Goal: Transaction & Acquisition: Purchase product/service

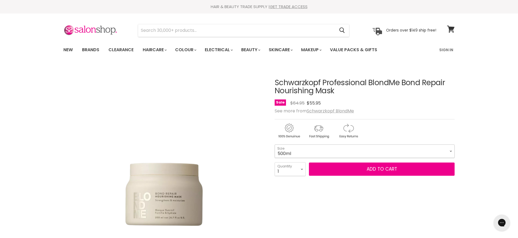
click at [309, 152] on select "200ml 500ml" at bounding box center [365, 151] width 180 height 13
click at [275, 145] on select "200ml 500ml" at bounding box center [365, 151] width 180 height 13
drag, startPoint x: 293, startPoint y: 103, endPoint x: 303, endPoint y: 102, distance: 10.8
click at [303, 102] on span "$64.95" at bounding box center [297, 103] width 14 height 6
click at [304, 104] on span "$64.95" at bounding box center [297, 103] width 14 height 6
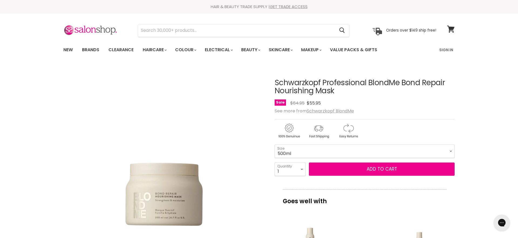
drag, startPoint x: 304, startPoint y: 104, endPoint x: 293, endPoint y: 104, distance: 11.1
click at [293, 104] on span "$64.95" at bounding box center [297, 103] width 14 height 6
click at [292, 104] on span "$64.95" at bounding box center [297, 103] width 14 height 6
drag, startPoint x: 292, startPoint y: 103, endPoint x: 303, endPoint y: 102, distance: 11.1
click at [303, 102] on span "$64.95" at bounding box center [297, 103] width 14 height 6
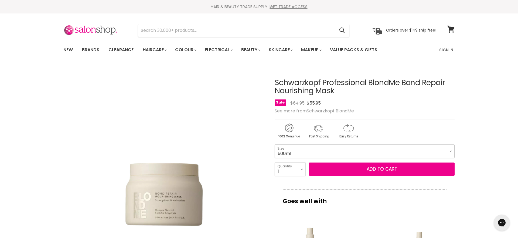
click at [350, 149] on select "200ml 500ml" at bounding box center [365, 151] width 180 height 13
click at [275, 145] on select "200ml 500ml" at bounding box center [365, 151] width 180 height 13
click at [345, 150] on select "200ml 500ml" at bounding box center [365, 151] width 180 height 13
click at [275, 145] on select "200ml 500ml" at bounding box center [365, 151] width 180 height 13
select select "500ml"
